Goal: Book appointment/travel/reservation

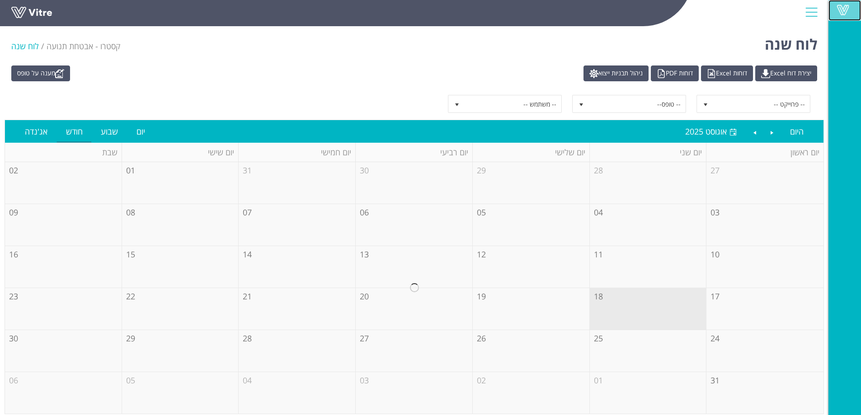
click at [849, 8] on span at bounding box center [843, 10] width 23 height 11
click at [848, 9] on span at bounding box center [843, 10] width 23 height 11
click at [839, 11] on span at bounding box center [843, 10] width 23 height 11
click at [839, 10] on span at bounding box center [843, 10] width 23 height 11
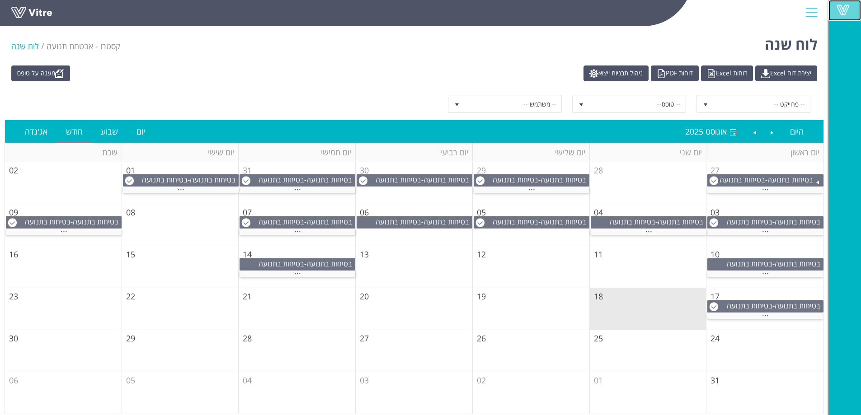
click at [423, 8] on span at bounding box center [843, 10] width 23 height 11
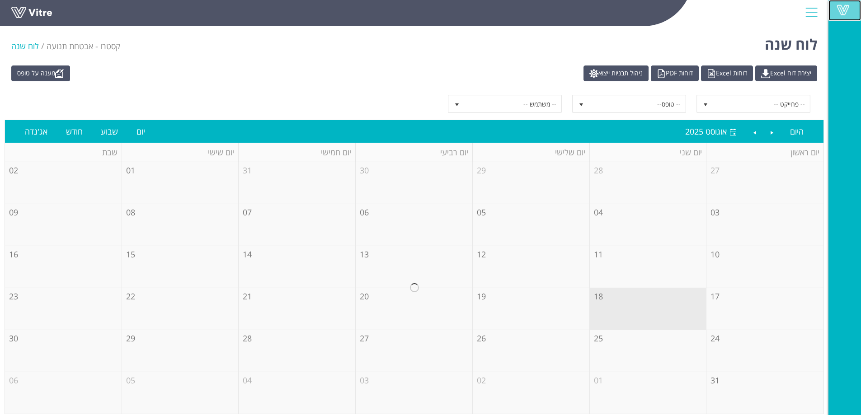
click at [847, 14] on span at bounding box center [843, 10] width 23 height 11
click at [853, 9] on span at bounding box center [843, 10] width 23 height 11
click at [853, 3] on link "Vitre" at bounding box center [844, 10] width 33 height 21
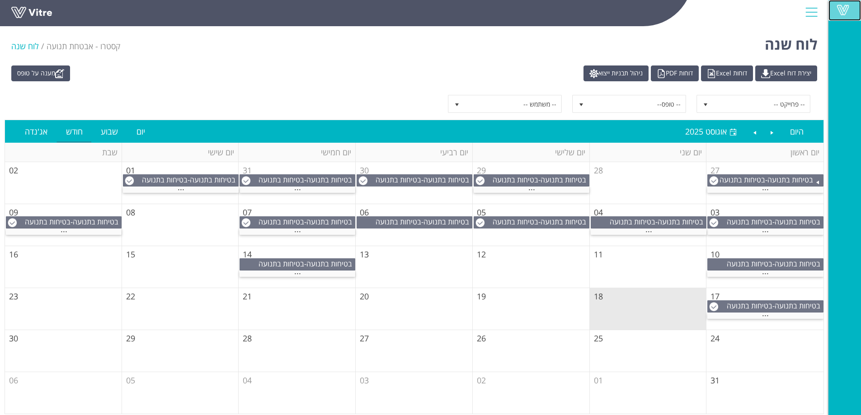
click at [847, 7] on span at bounding box center [843, 10] width 23 height 11
